Goal: Information Seeking & Learning: Find specific page/section

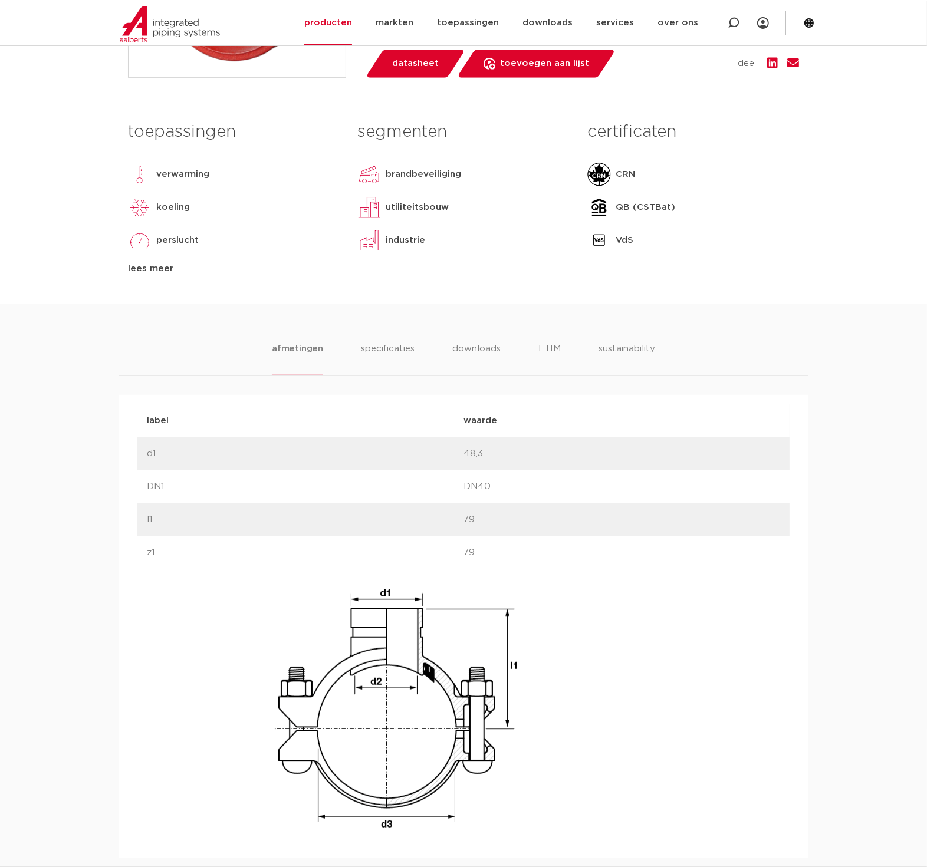
scroll to position [458, 0]
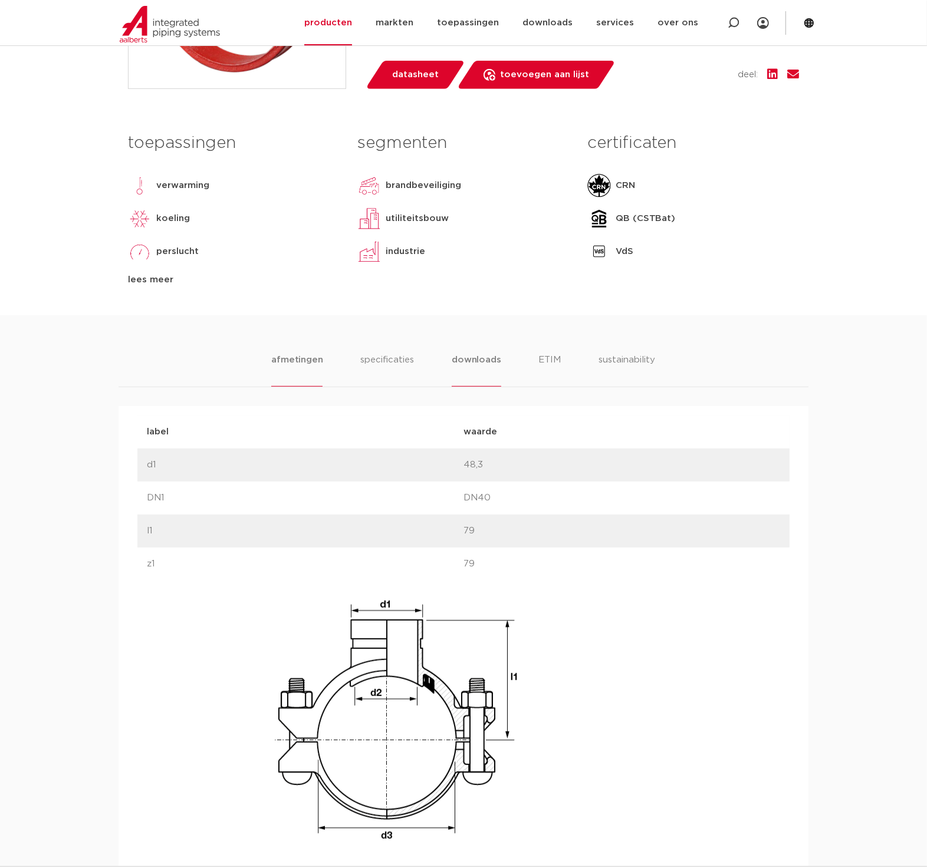
click at [484, 356] on li "downloads" at bounding box center [475, 370] width 49 height 34
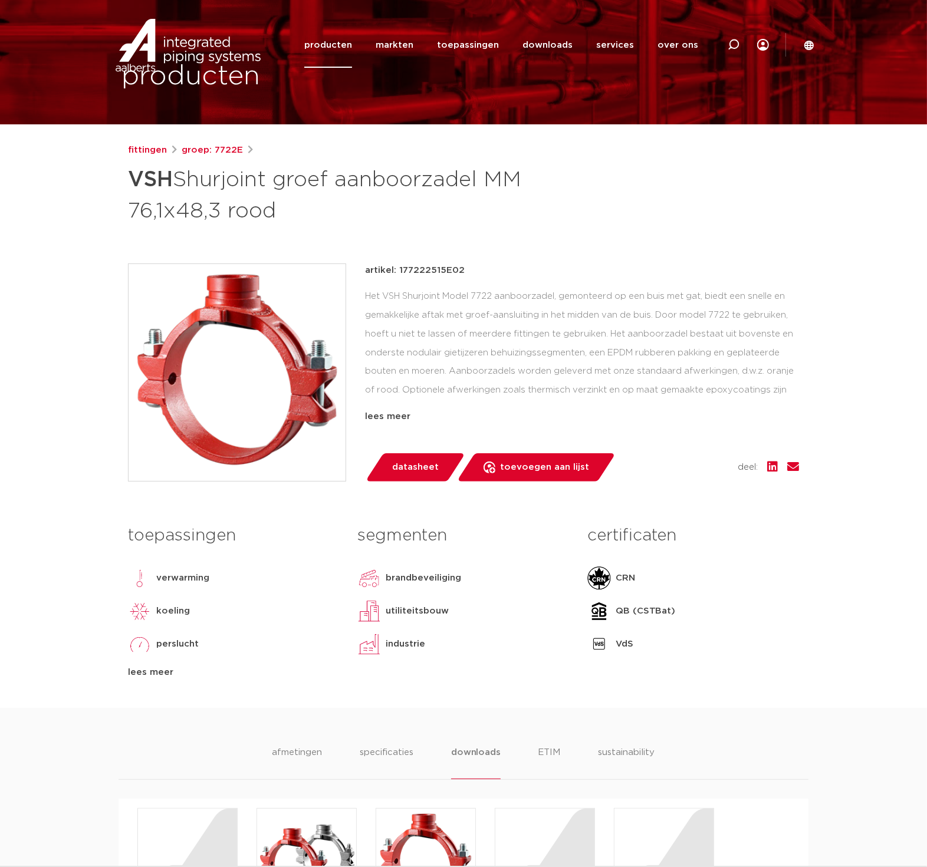
scroll to position [0, 0]
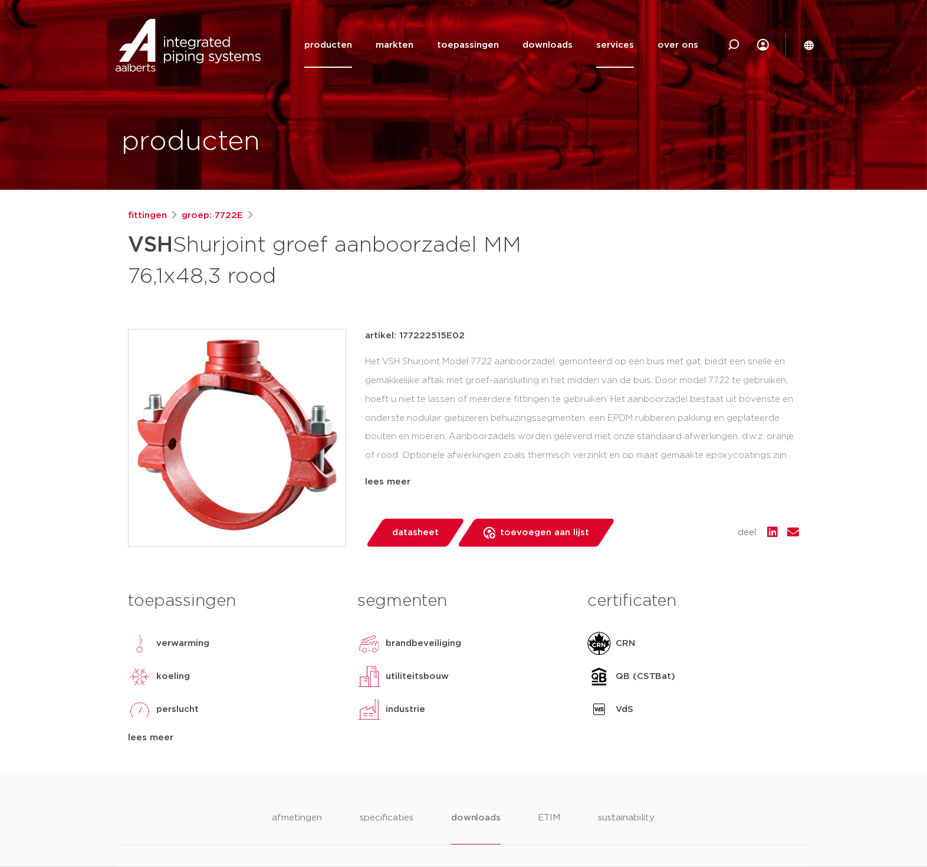
click at [623, 43] on link "services" at bounding box center [615, 44] width 38 height 45
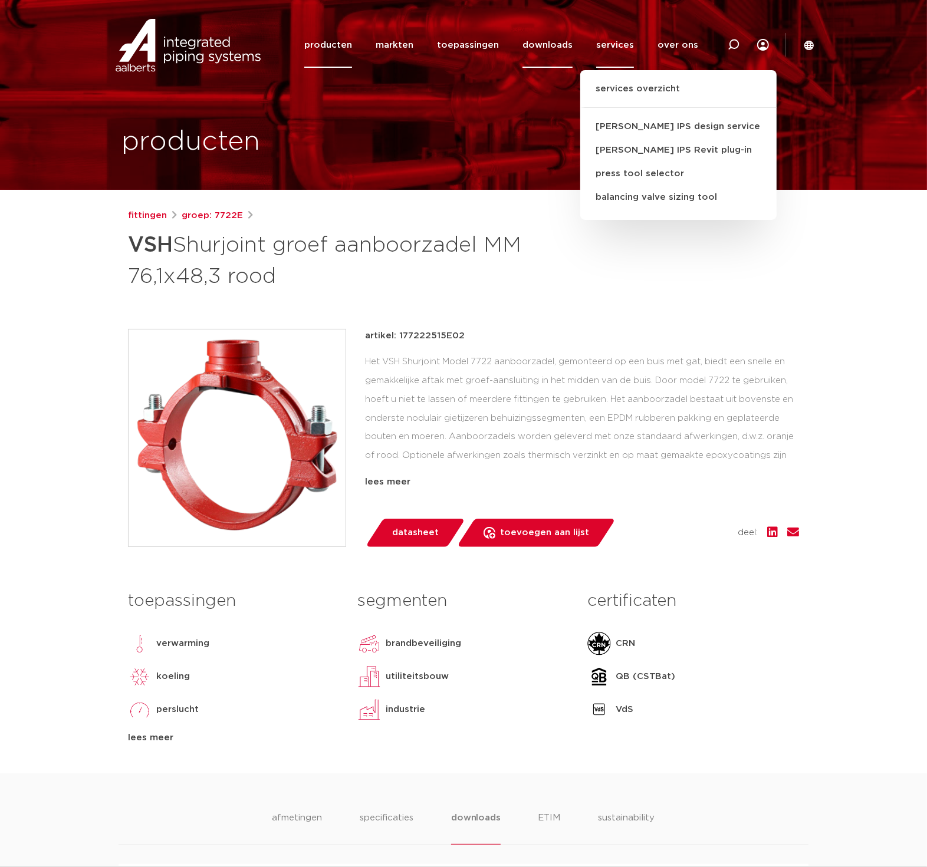
click at [563, 44] on link "downloads" at bounding box center [547, 44] width 50 height 45
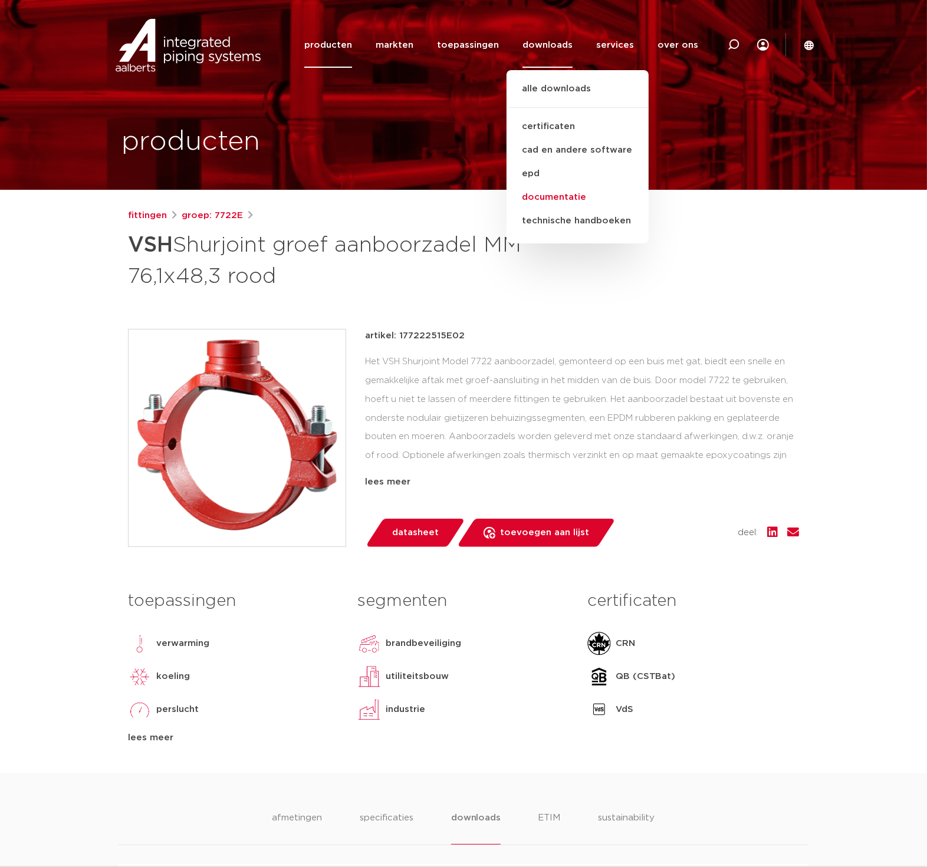
click at [561, 195] on link "documentatie" at bounding box center [577, 198] width 142 height 24
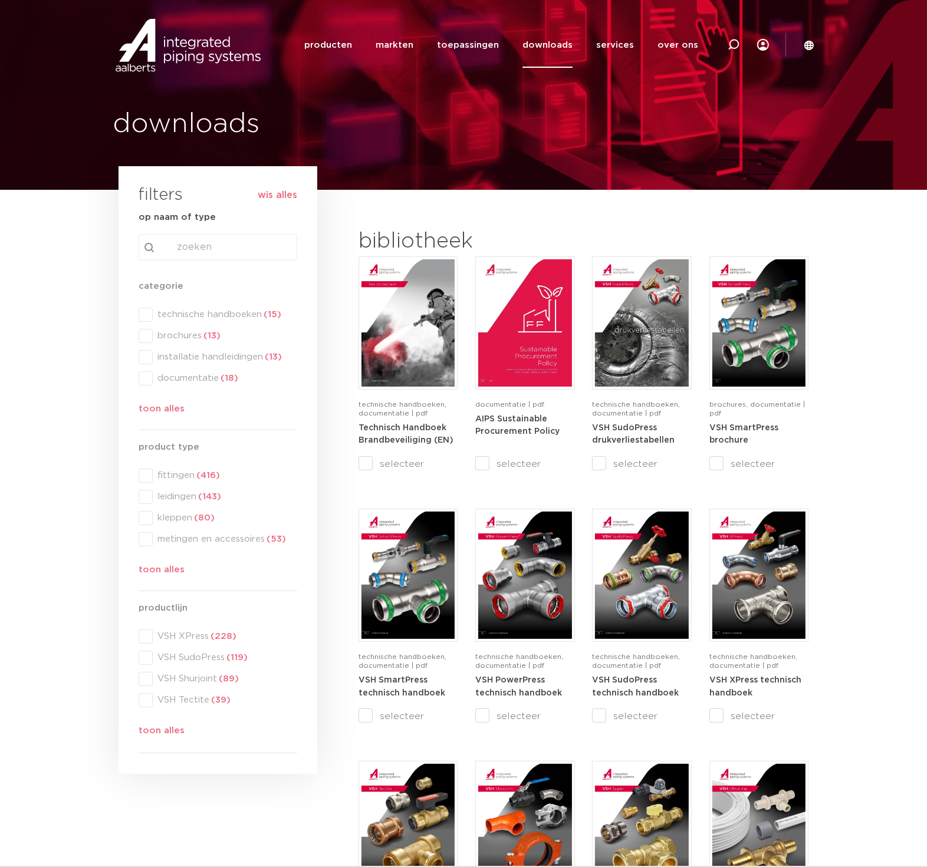
click at [215, 240] on div "search Search content Clear" at bounding box center [218, 247] width 159 height 27
click at [213, 242] on input "Search content" at bounding box center [218, 247] width 159 height 27
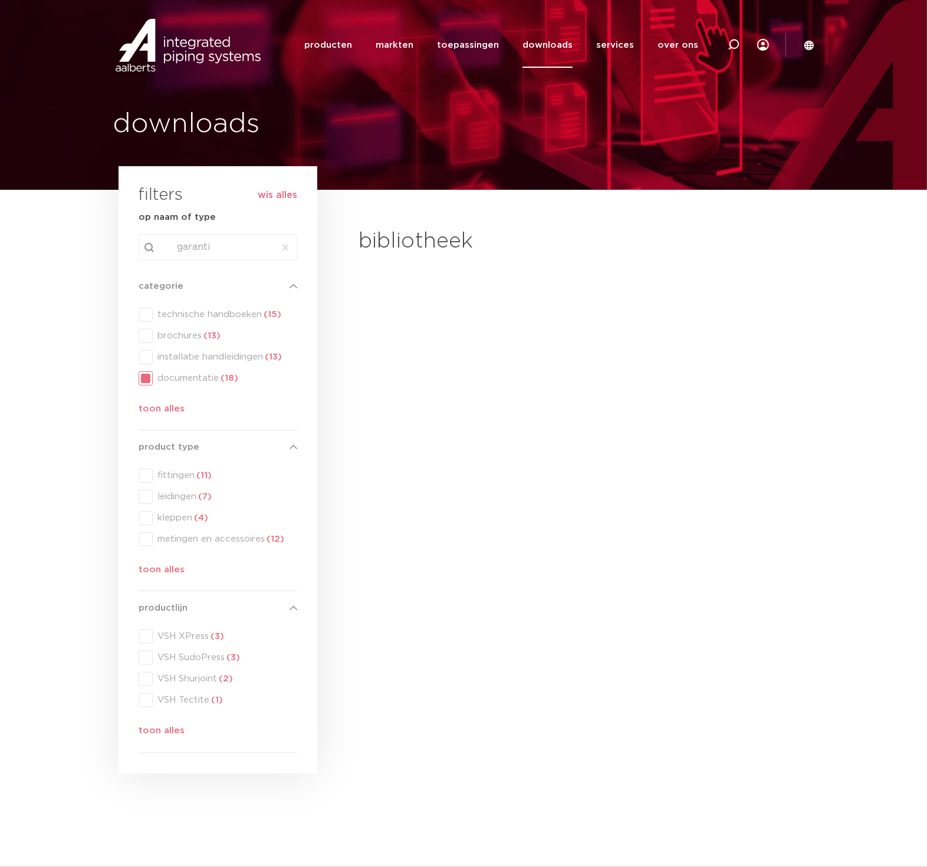
type input "garantie"
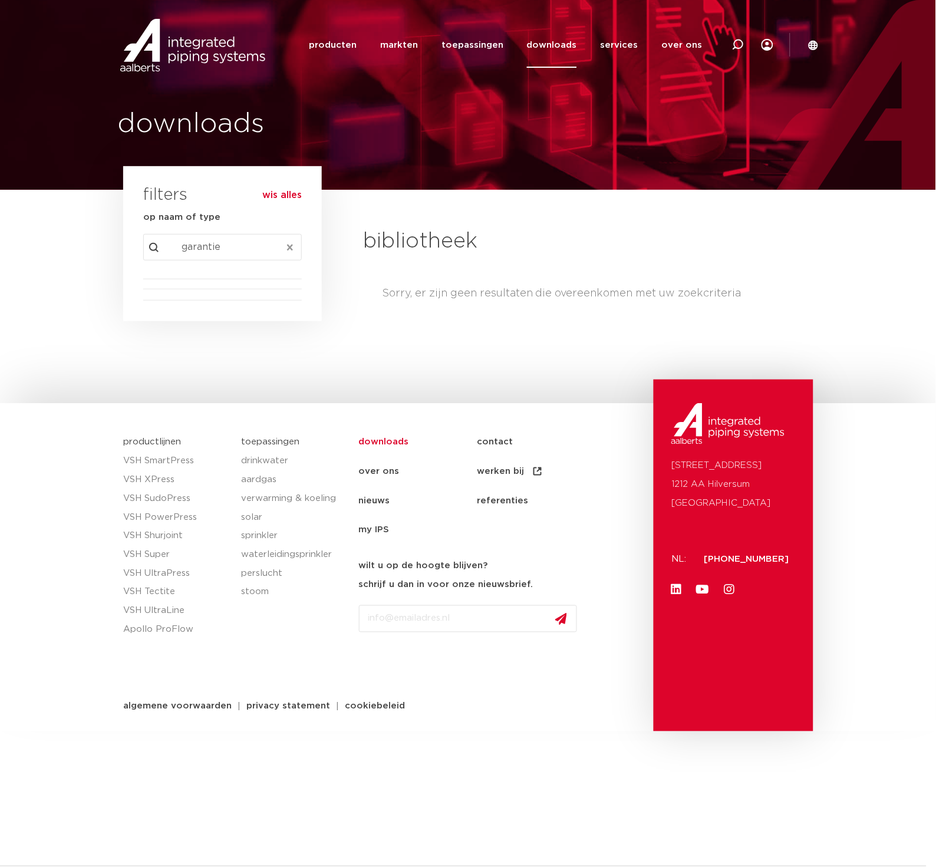
click at [290, 244] on button "Clear" at bounding box center [289, 247] width 21 height 27
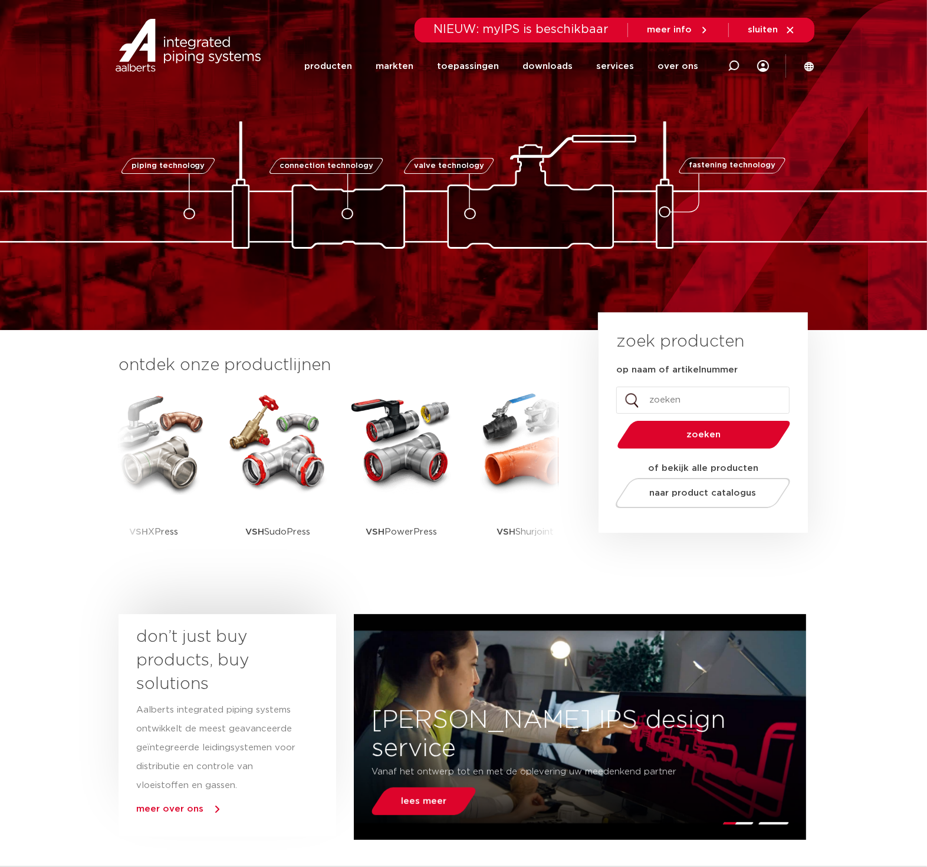
click at [810, 67] on icon at bounding box center [808, 65] width 9 height 9
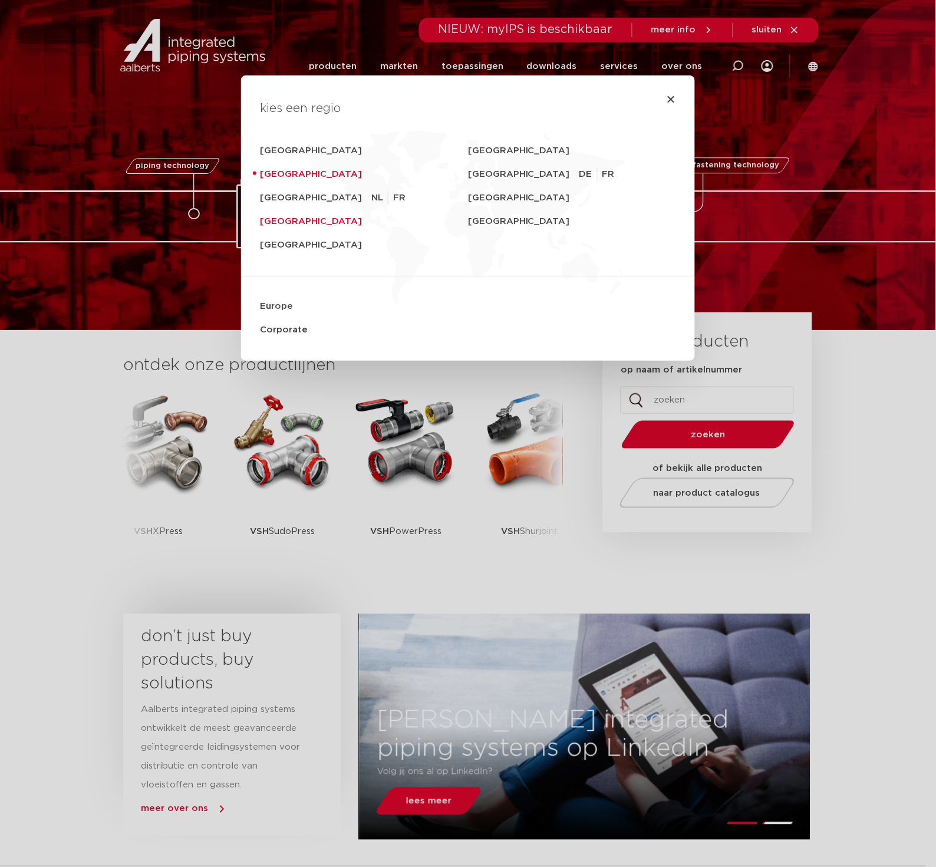
click at [305, 218] on link "[GEOGRAPHIC_DATA]" at bounding box center [364, 222] width 208 height 24
